Goal: Information Seeking & Learning: Learn about a topic

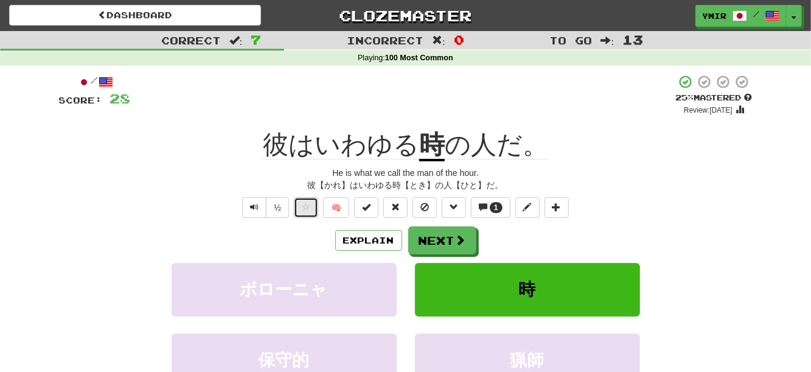
click at [317, 212] on button at bounding box center [306, 207] width 24 height 21
click at [347, 237] on button "Explain" at bounding box center [368, 240] width 67 height 21
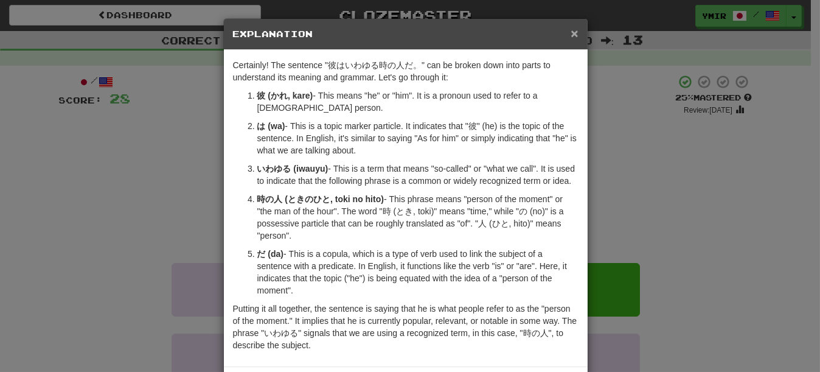
click at [570, 28] on span "×" at bounding box center [573, 33] width 7 height 14
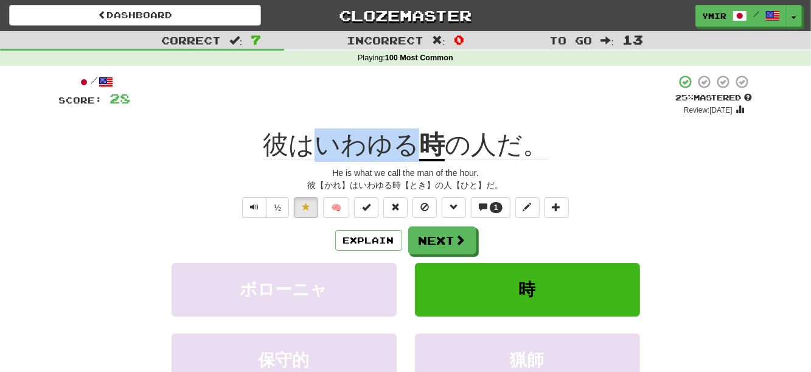
drag, startPoint x: 323, startPoint y: 147, endPoint x: 409, endPoint y: 142, distance: 85.9
click at [409, 142] on span "彼はいわゆる" at bounding box center [341, 144] width 156 height 29
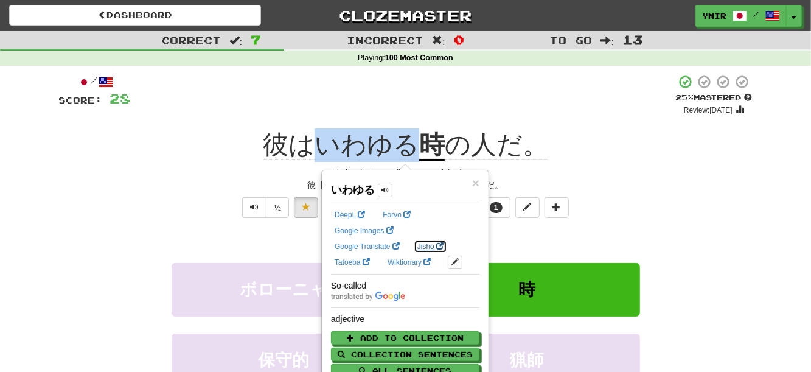
click at [430, 251] on link "Jisho" at bounding box center [430, 246] width 33 height 13
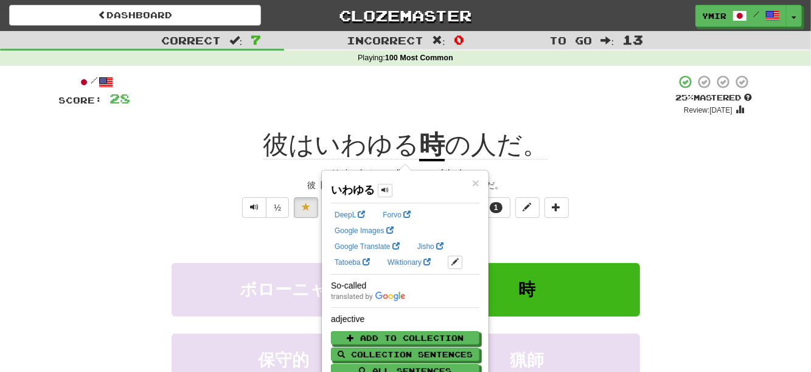
click at [777, 241] on div "Correct : 7 Incorrect : 0 To go : 13 Playing : 100 Most Common / Score: 28 + 4 …" at bounding box center [405, 258] width 811 height 454
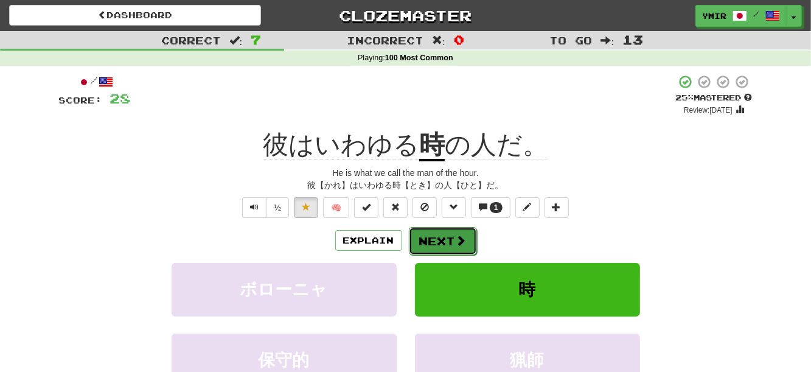
click at [465, 235] on button "Next" at bounding box center [443, 241] width 68 height 28
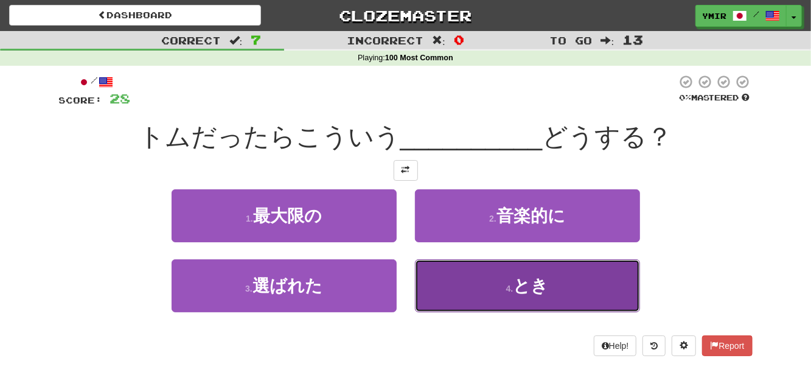
click at [435, 273] on button "4 . とき" at bounding box center [527, 285] width 225 height 53
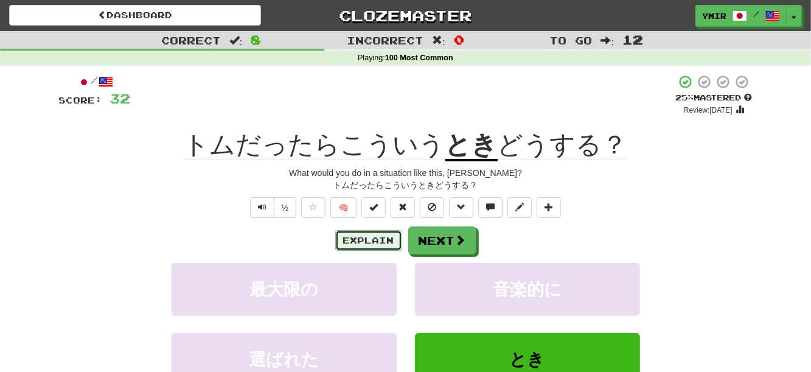
click at [384, 240] on button "Explain" at bounding box center [368, 240] width 67 height 21
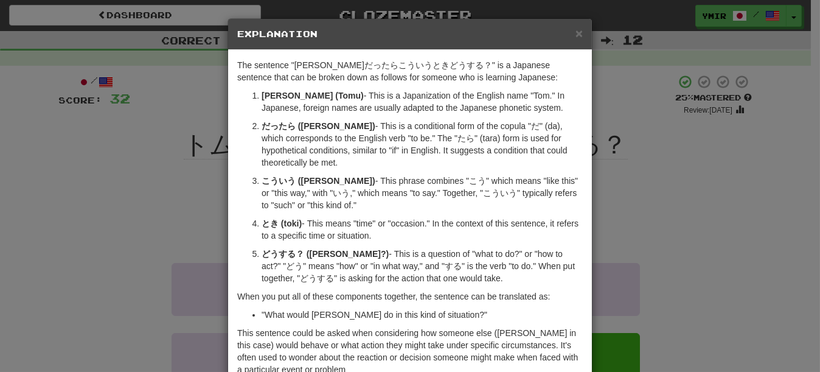
click at [578, 36] on div "× Explanation" at bounding box center [410, 34] width 364 height 31
click at [577, 34] on span "×" at bounding box center [578, 33] width 7 height 14
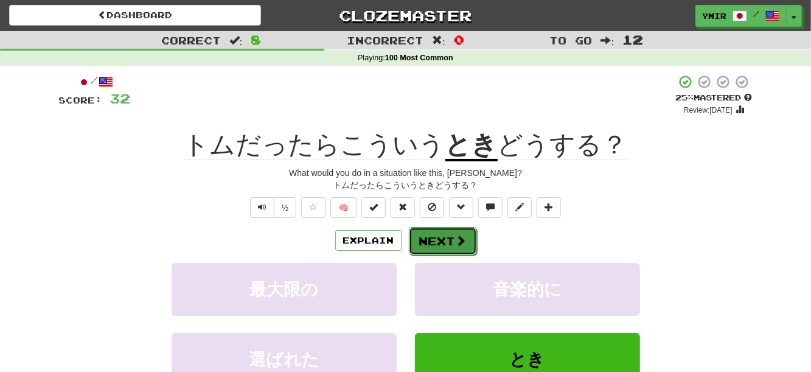
click at [442, 240] on button "Next" at bounding box center [443, 241] width 68 height 28
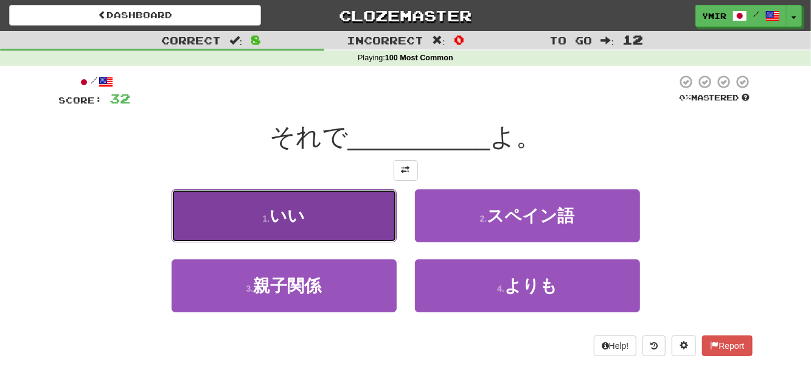
click at [381, 221] on button "1 . いい" at bounding box center [283, 215] width 225 height 53
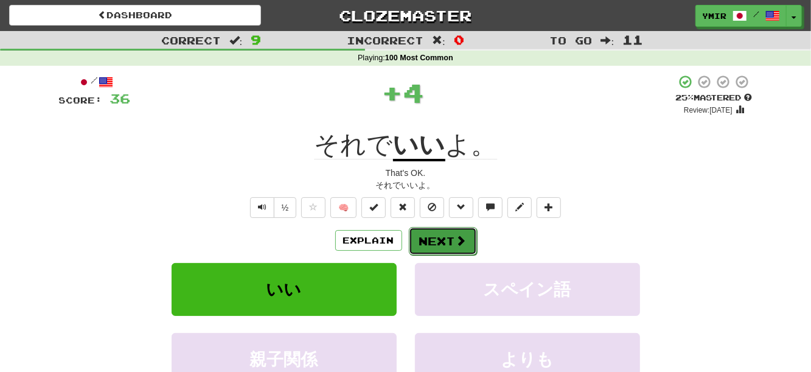
click at [431, 240] on button "Next" at bounding box center [443, 241] width 68 height 28
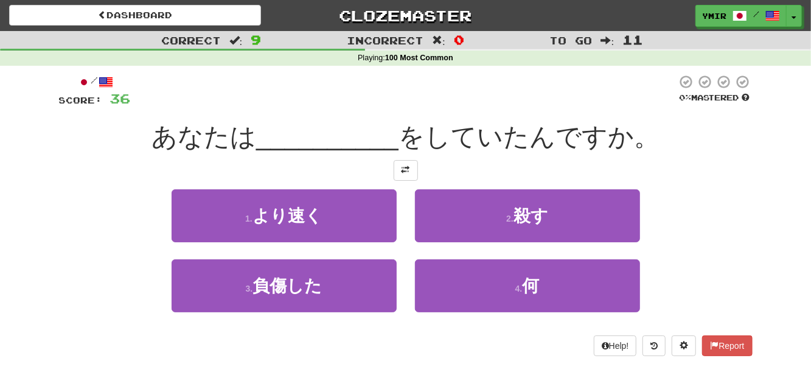
click at [400, 213] on div "1 . より速く" at bounding box center [283, 224] width 243 height 70
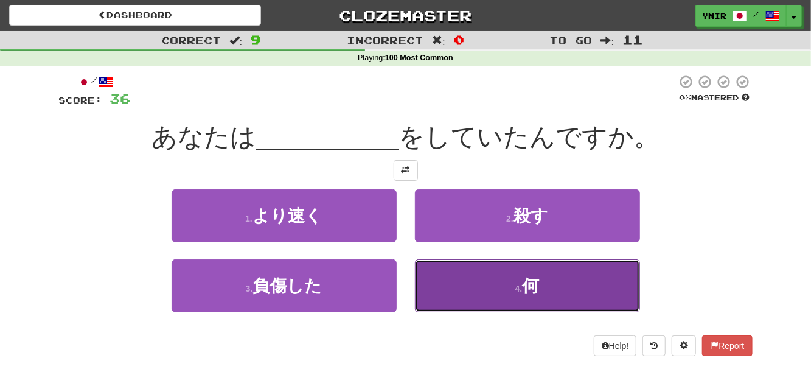
click at [453, 279] on button "4 . 何" at bounding box center [527, 285] width 225 height 53
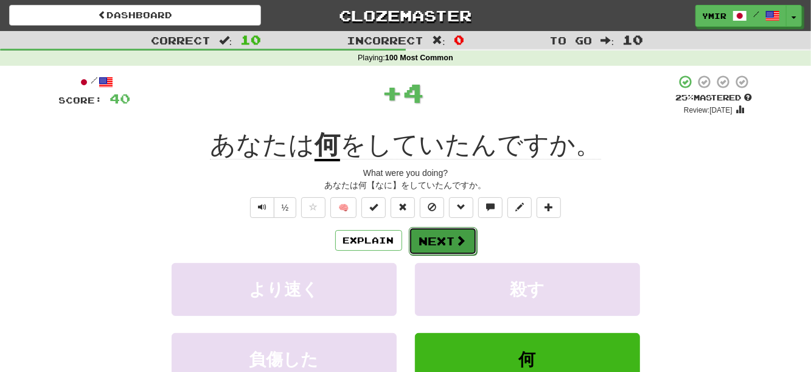
click at [423, 244] on button "Next" at bounding box center [443, 241] width 68 height 28
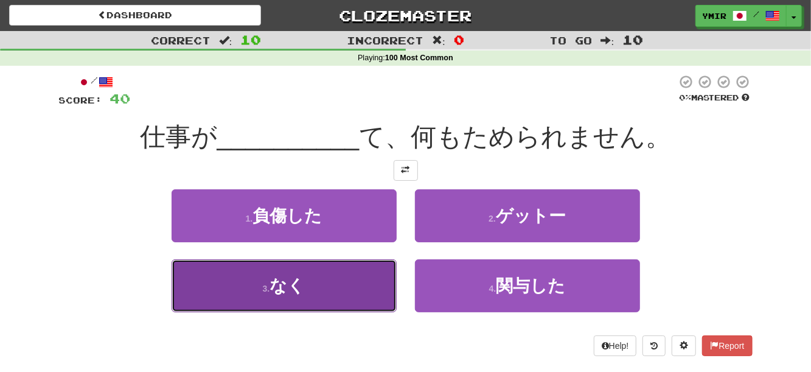
click at [380, 263] on button "3 . なく" at bounding box center [283, 285] width 225 height 53
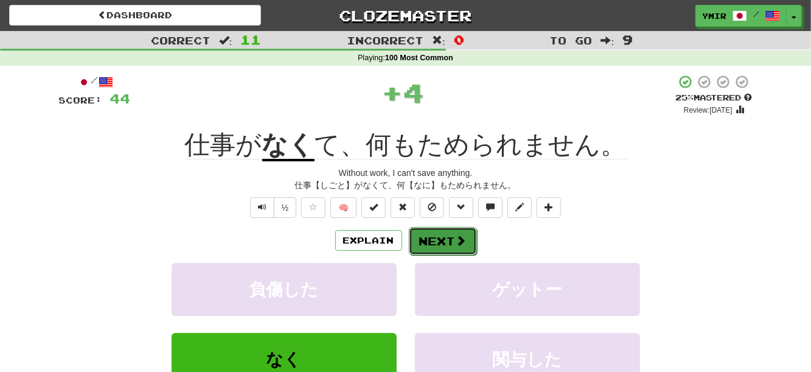
click at [436, 241] on button "Next" at bounding box center [443, 241] width 68 height 28
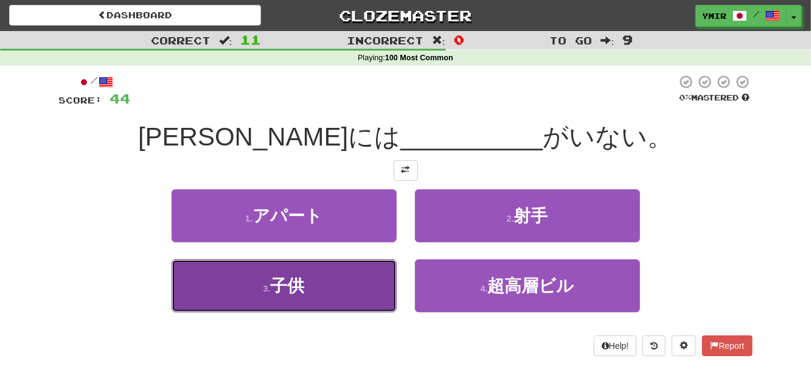
click at [382, 269] on button "3 . 子供" at bounding box center [283, 285] width 225 height 53
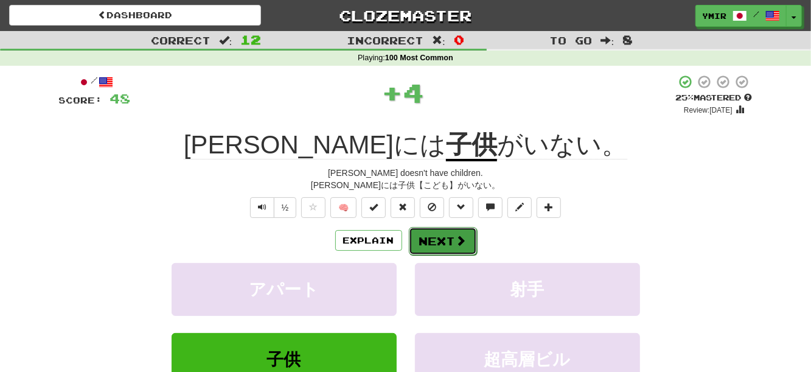
click at [438, 247] on button "Next" at bounding box center [443, 241] width 68 height 28
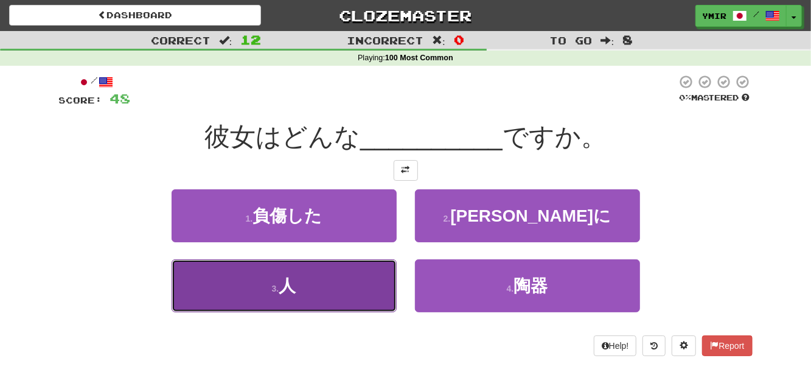
click at [390, 266] on button "3 . 人" at bounding box center [283, 285] width 225 height 53
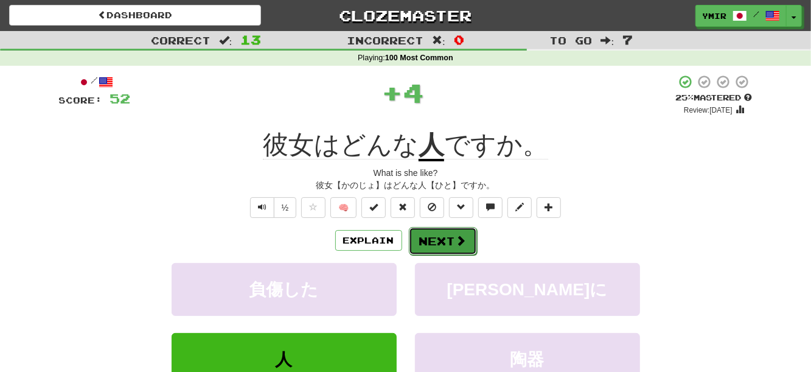
click at [424, 243] on button "Next" at bounding box center [443, 241] width 68 height 28
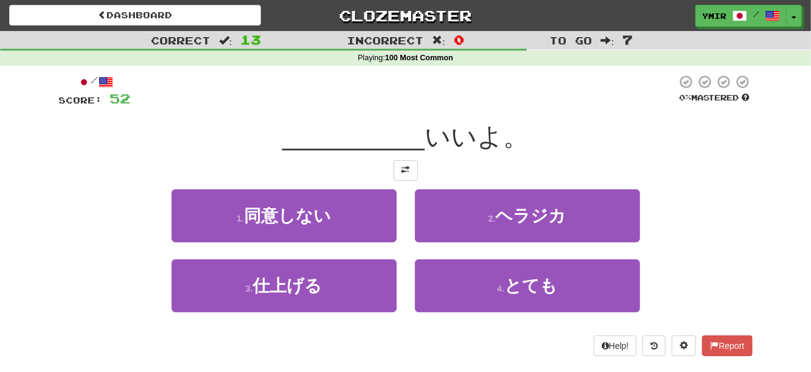
click at [710, 230] on div "1 . 同意しない 2 . ヘラジカ" at bounding box center [406, 224] width 730 height 70
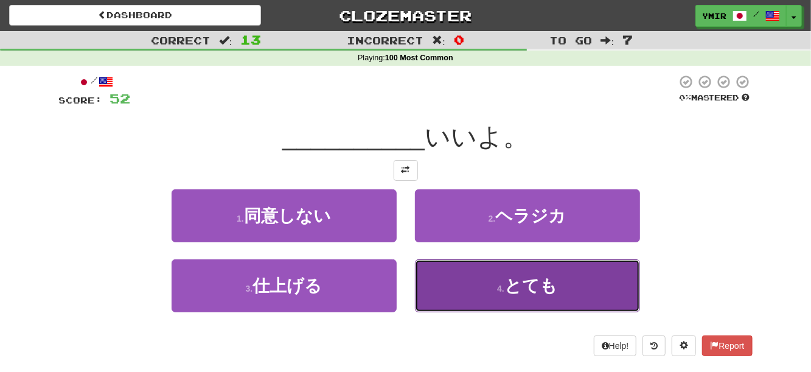
click at [449, 285] on button "4 . とても" at bounding box center [527, 285] width 225 height 53
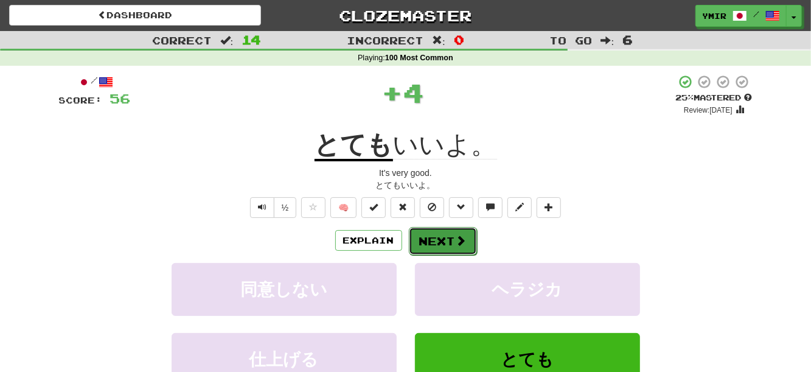
click at [425, 237] on button "Next" at bounding box center [443, 241] width 68 height 28
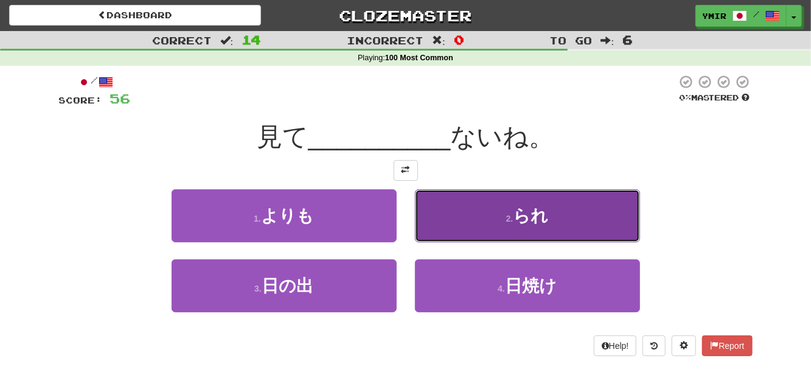
click at [431, 224] on button "2 . られ" at bounding box center [527, 215] width 225 height 53
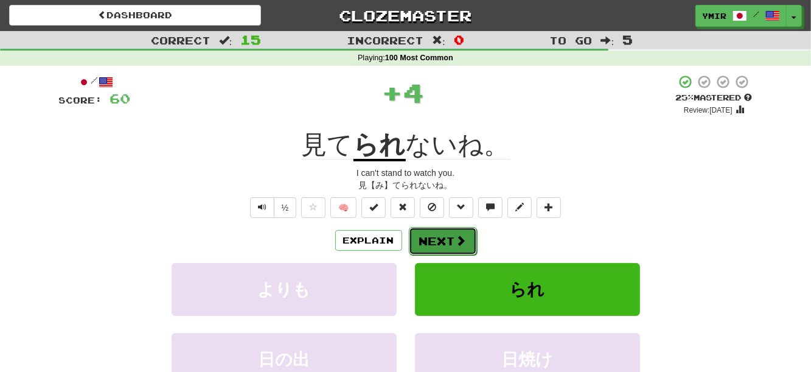
click at [428, 241] on button "Next" at bounding box center [443, 241] width 68 height 28
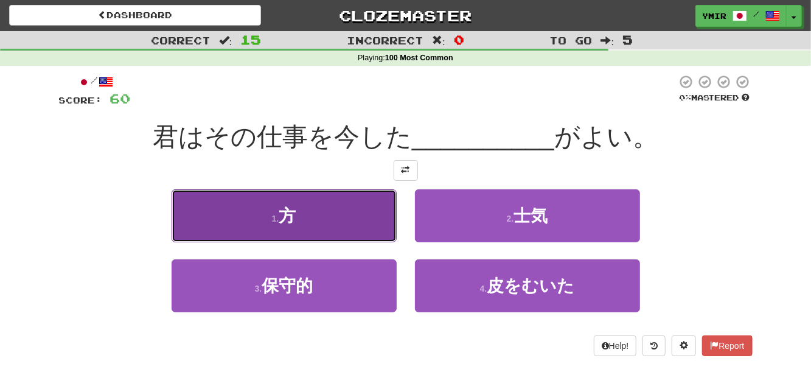
click at [379, 234] on button "1 . 方" at bounding box center [283, 215] width 225 height 53
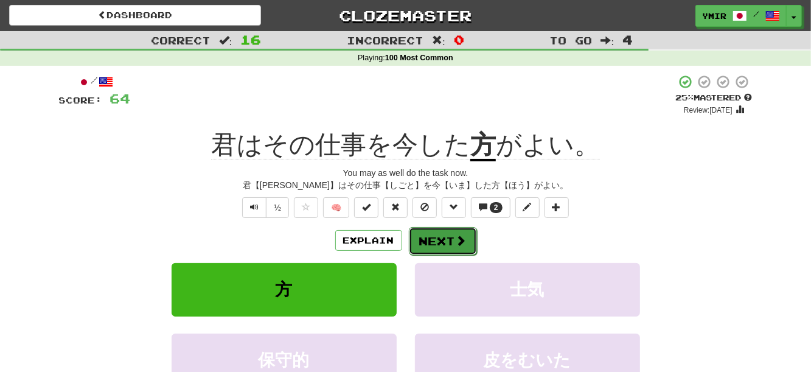
click at [428, 243] on button "Next" at bounding box center [443, 241] width 68 height 28
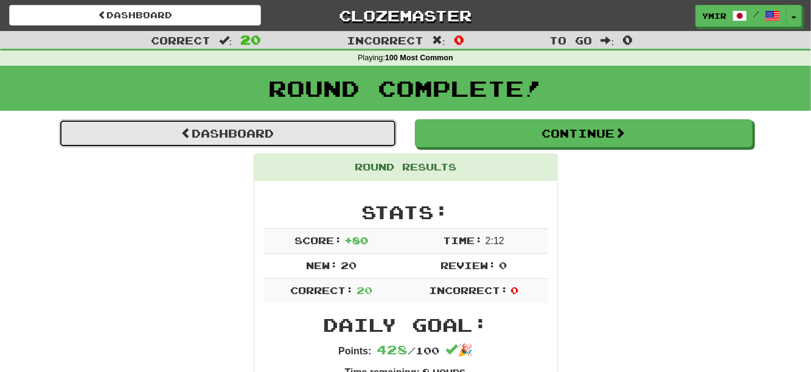
click at [181, 131] on span at bounding box center [186, 132] width 11 height 11
